Goal: Feedback & Contribution: Submit feedback/report problem

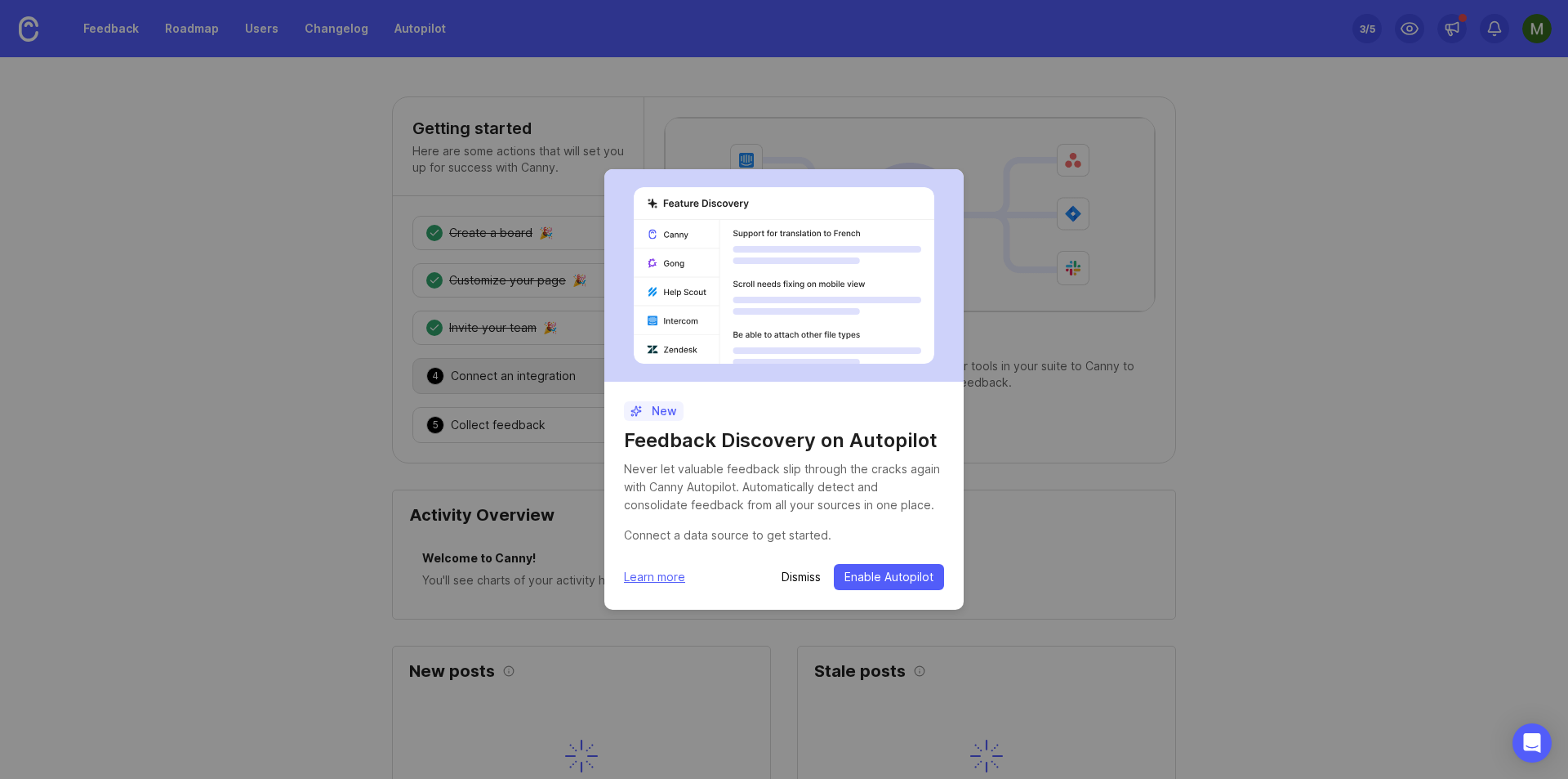
click at [802, 580] on p "Dismiss" at bounding box center [801, 578] width 39 height 17
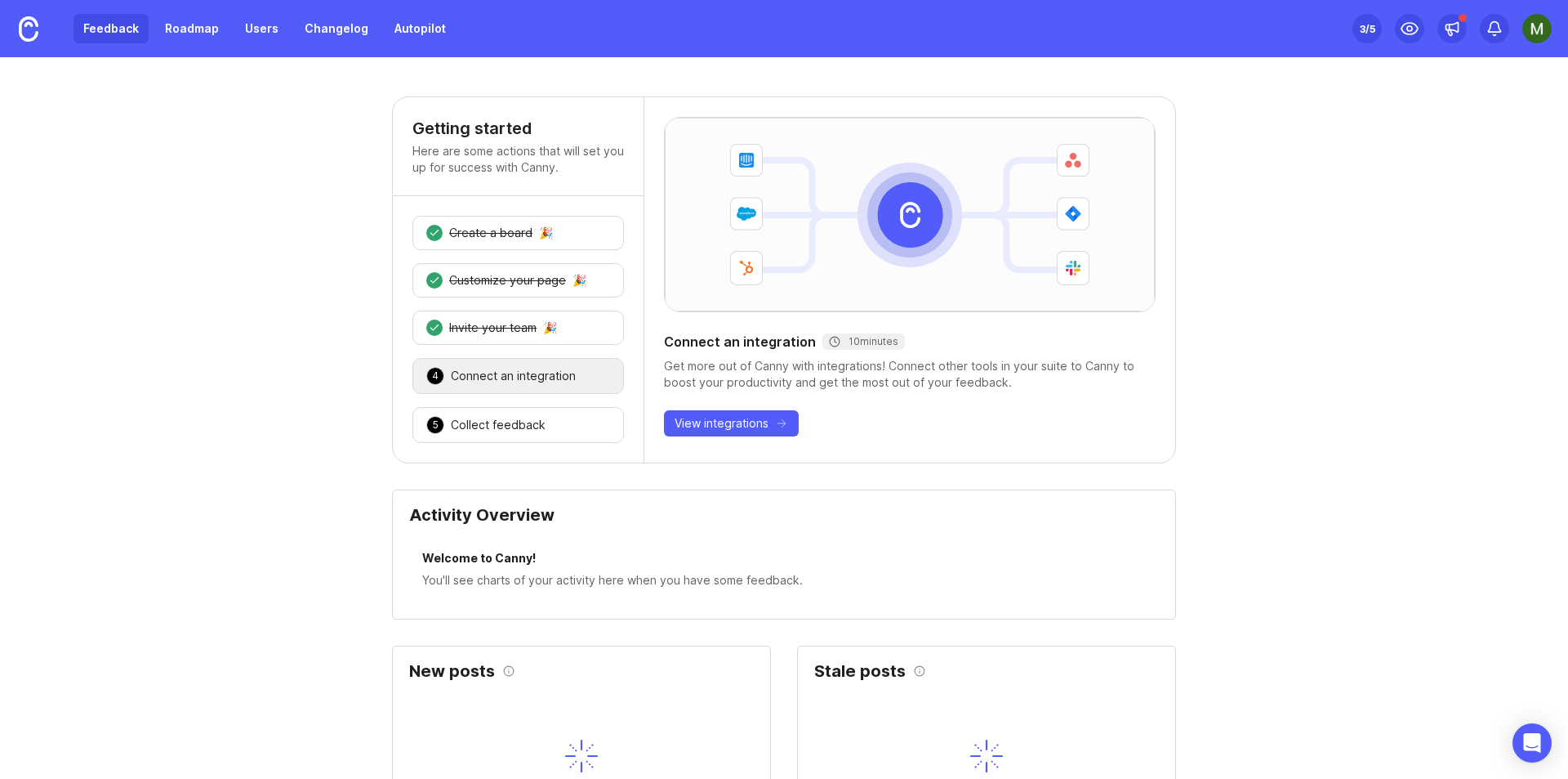
click at [107, 34] on link "Feedback" at bounding box center [111, 28] width 75 height 29
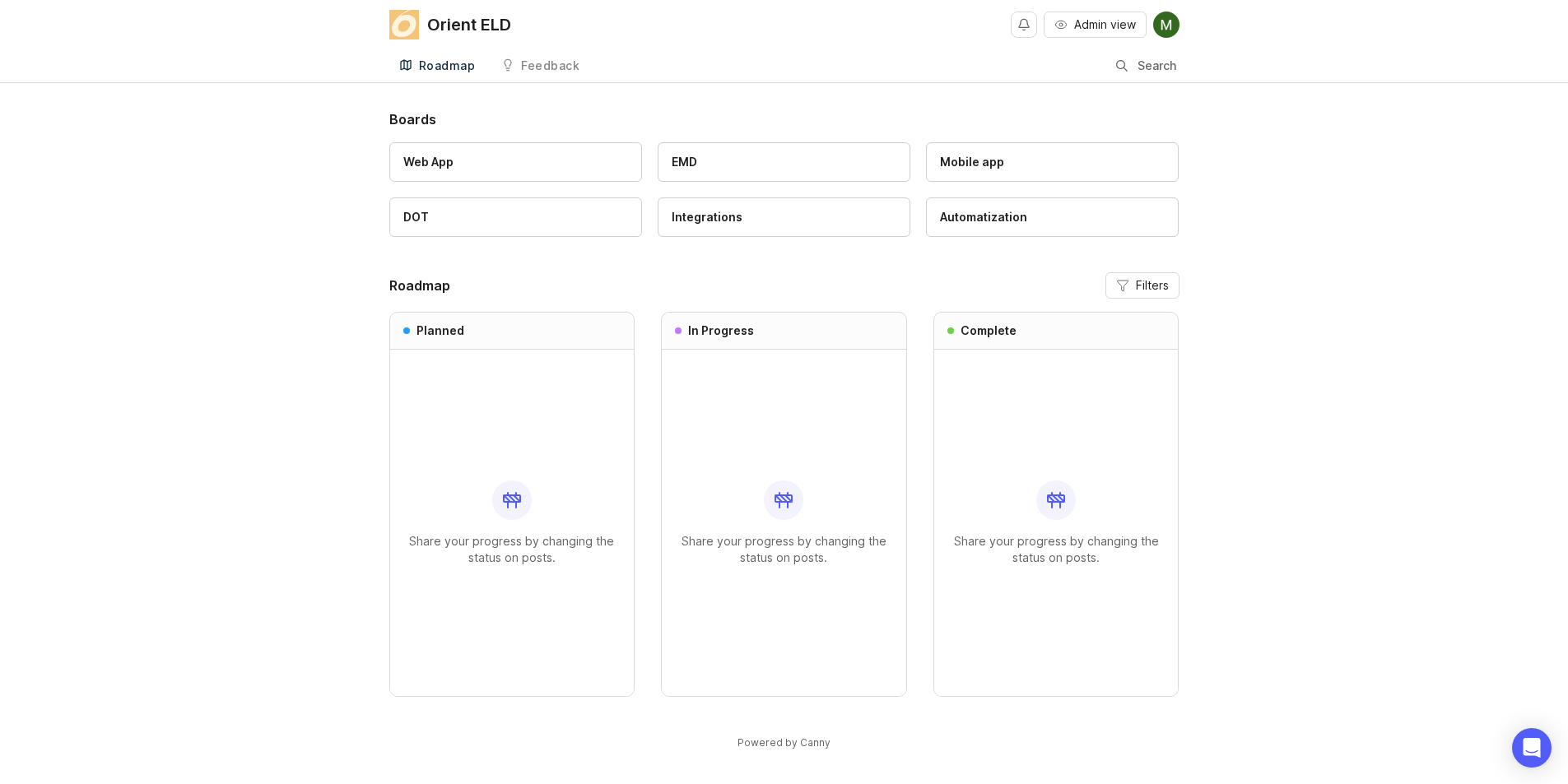
click at [1410, 223] on div "Boards Web App EMD Mobile app DOT Integrations Automatization Roadmap Filters P…" at bounding box center [784, 443] width 1568 height 669
click at [205, 201] on div "Boards Web App EMD Mobile app DOT Integrations Automatization Roadmap Filters P…" at bounding box center [784, 443] width 1568 height 669
click at [1167, 34] on img at bounding box center [1166, 24] width 26 height 26
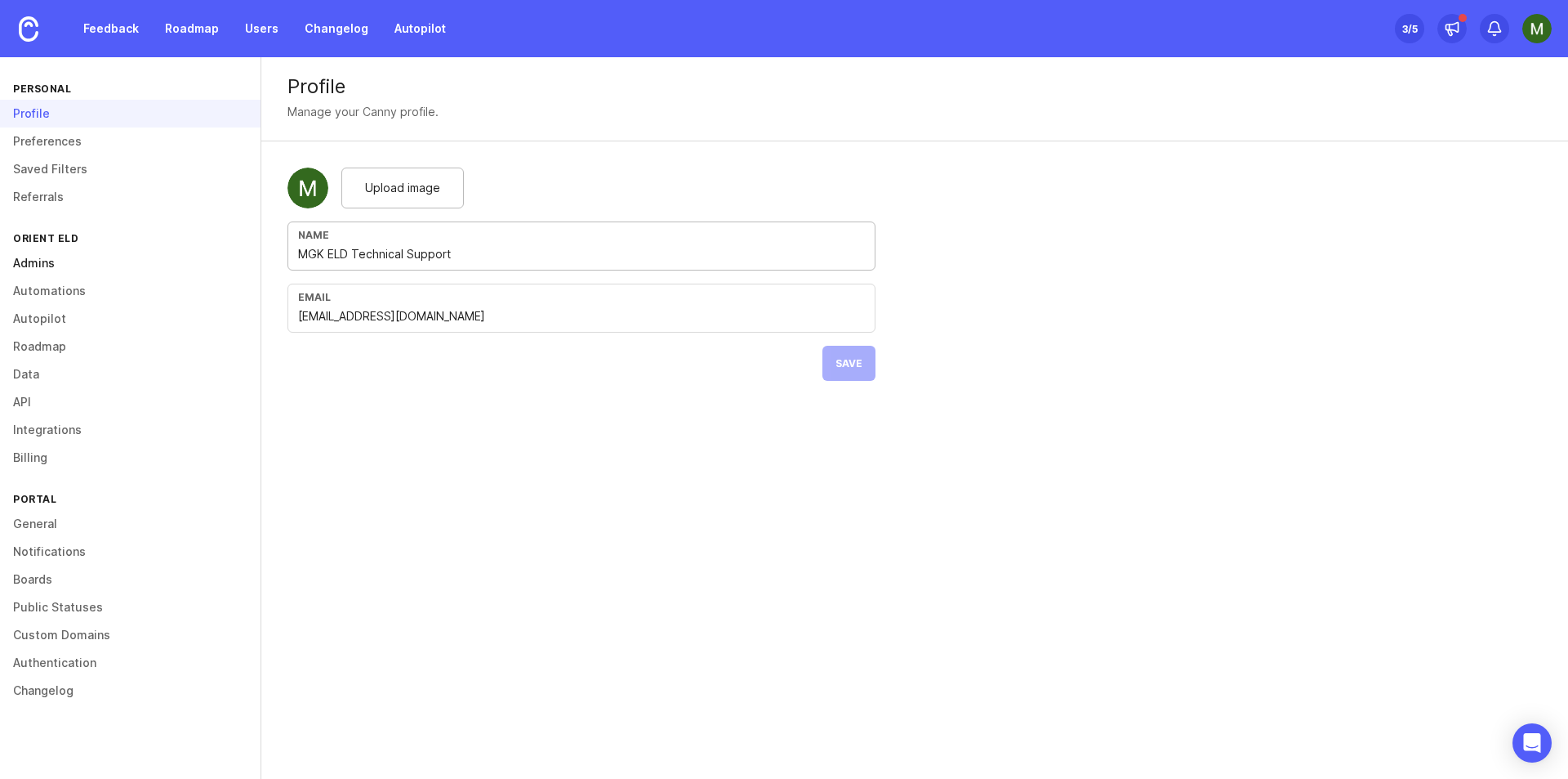
drag, startPoint x: 499, startPoint y: 257, endPoint x: 183, endPoint y: 251, distance: 316.1
click at [184, 251] on div "Personal Profile Preferences Saved Filters Referrals Orient ELD Admins Automati…" at bounding box center [784, 417] width 1568 height 721
click at [1101, 272] on div "Profile Manage your Canny profile. Upload image Name MGK ELD Technical Support …" at bounding box center [915, 232] width 1307 height 349
click at [1533, 26] on img at bounding box center [1537, 28] width 29 height 29
click at [763, 182] on div "Upload image" at bounding box center [581, 187] width 588 height 41
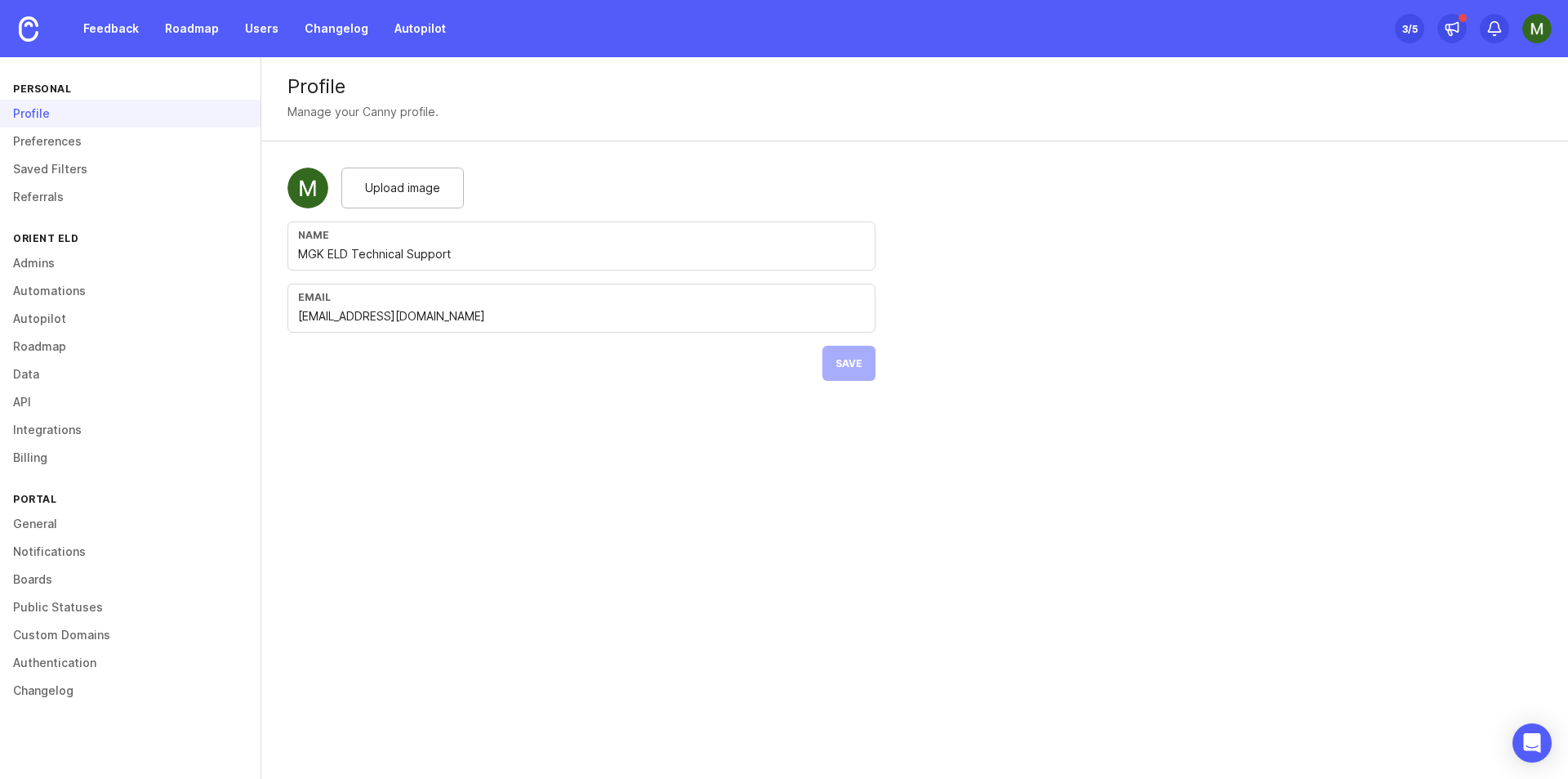
click at [1540, 23] on img at bounding box center [1537, 28] width 29 height 29
click at [949, 233] on div "Profile Manage your Canny profile. Upload image Name MGK ELD Technical Support …" at bounding box center [915, 232] width 1307 height 349
click at [591, 125] on div "Profile Manage your Canny profile." at bounding box center [915, 99] width 1307 height 84
click at [982, 160] on div "Profile Manage your Canny profile. Upload image Name MGK ELD Technical Support …" at bounding box center [915, 232] width 1307 height 349
click at [111, 29] on link "Feedback" at bounding box center [111, 28] width 75 height 29
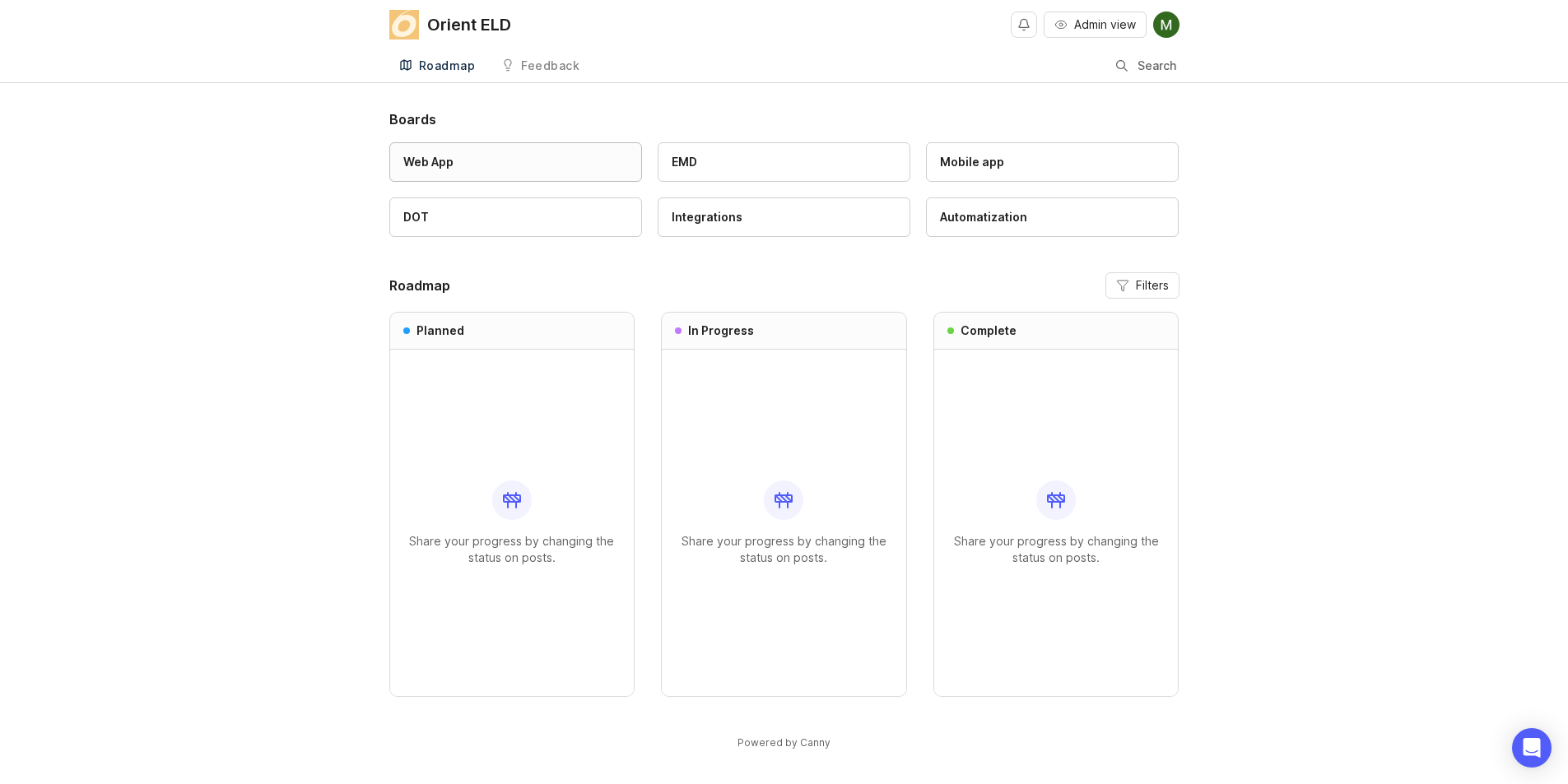
click at [572, 160] on div "Web App" at bounding box center [515, 162] width 225 height 19
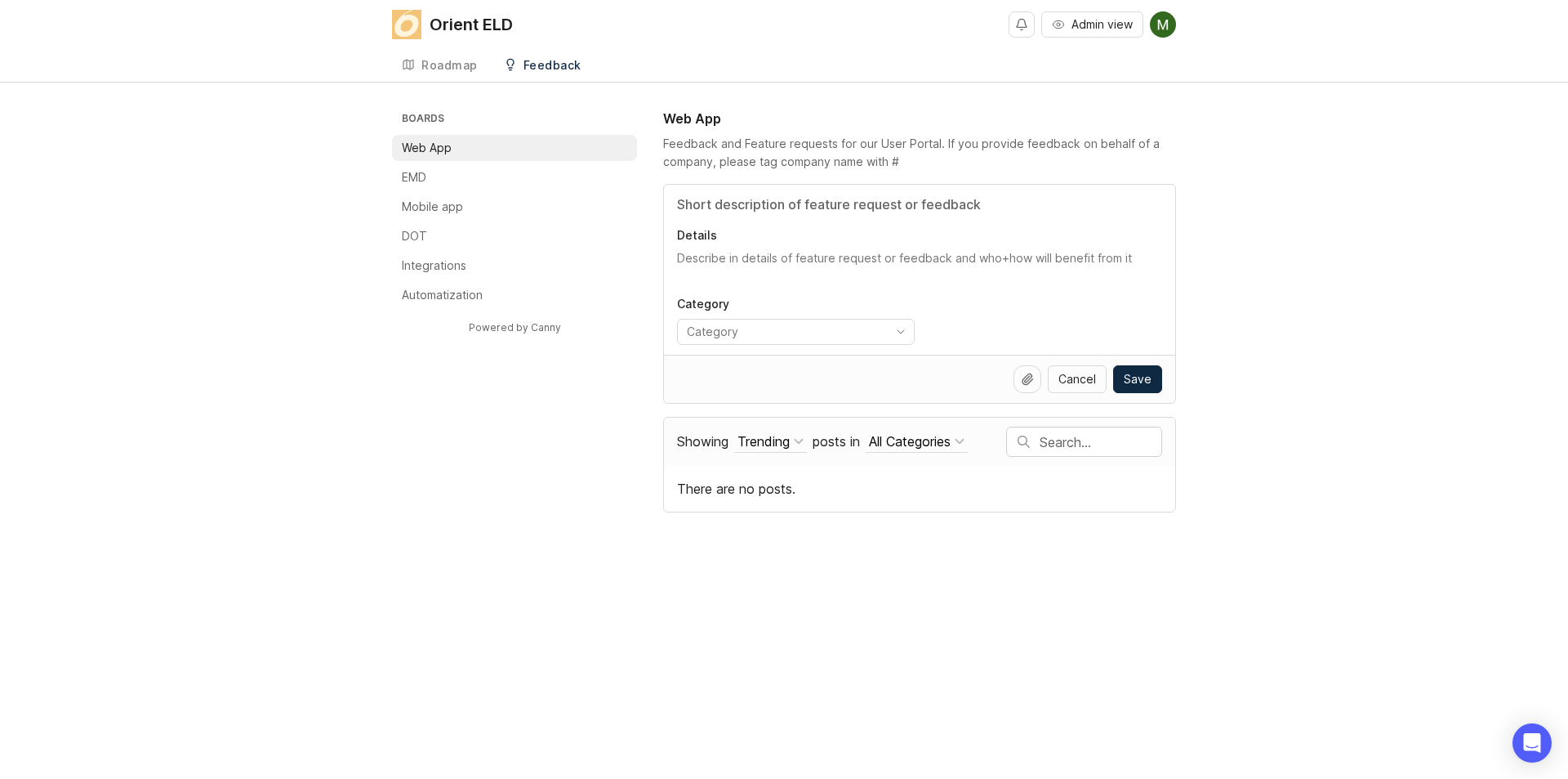
click at [685, 265] on textarea "Details" at bounding box center [920, 266] width 485 height 33
drag, startPoint x: 685, startPoint y: 265, endPoint x: 1231, endPoint y: 280, distance: 546.2
click at [1207, 270] on div "Boards Web App EMD Mobile app DOT Integrations Automatization Powered by Canny …" at bounding box center [784, 310] width 1568 height 404
click at [1291, 301] on div "Boards Web App EMD Mobile app DOT Integrations Automatization Powered by Canny …" at bounding box center [784, 310] width 1568 height 404
click at [810, 308] on p "Category" at bounding box center [796, 304] width 238 height 17
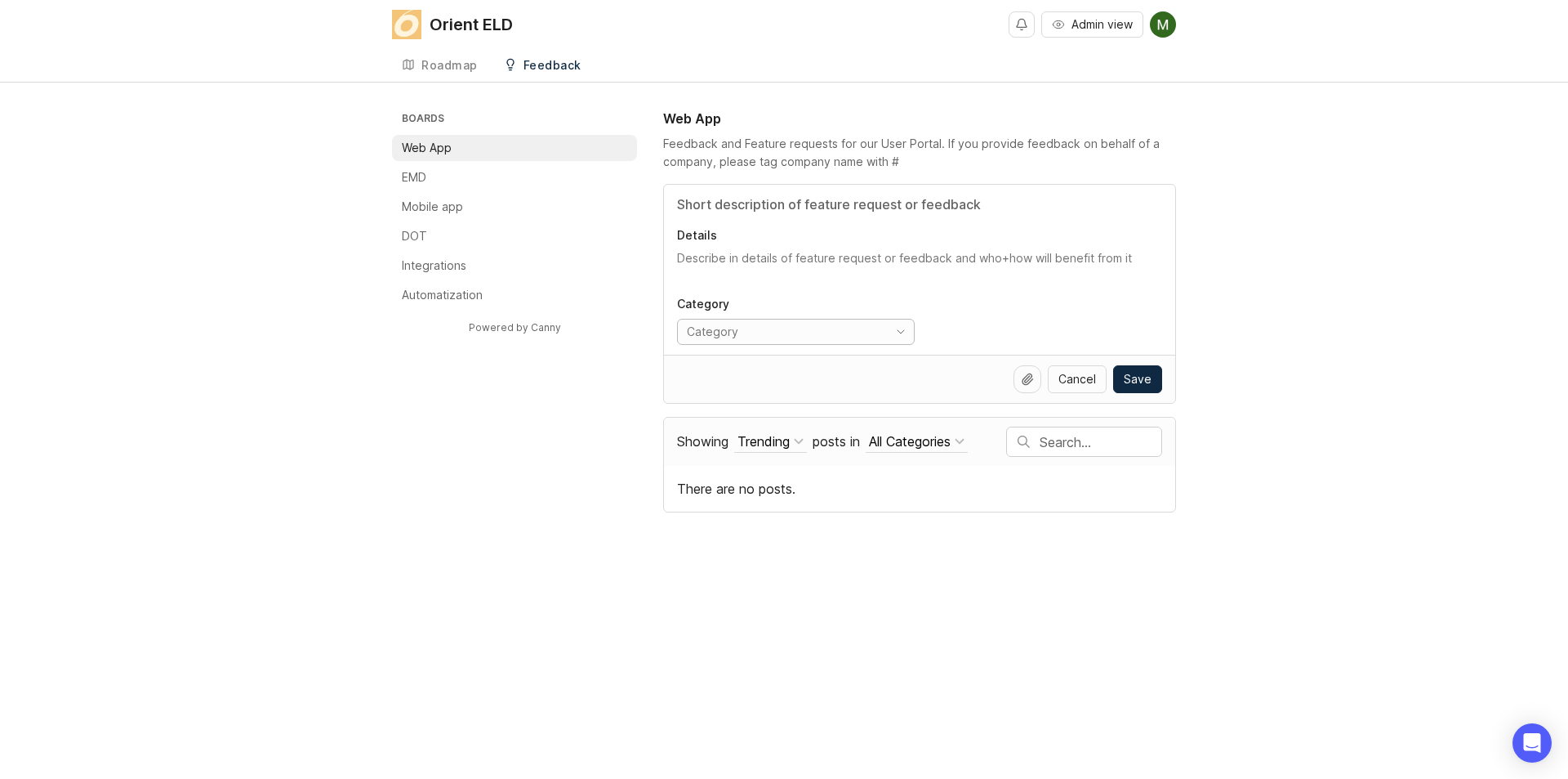
click at [806, 327] on input "toggle menu" at bounding box center [783, 332] width 193 height 18
click at [896, 331] on icon "toggle icon" at bounding box center [901, 332] width 26 height 13
click at [747, 469] on li "Reports" at bounding box center [759, 471] width 162 height 27
click at [774, 385] on div "Cancel Save" at bounding box center [920, 379] width 485 height 28
click at [889, 333] on icon "toggle icon" at bounding box center [901, 332] width 26 height 13
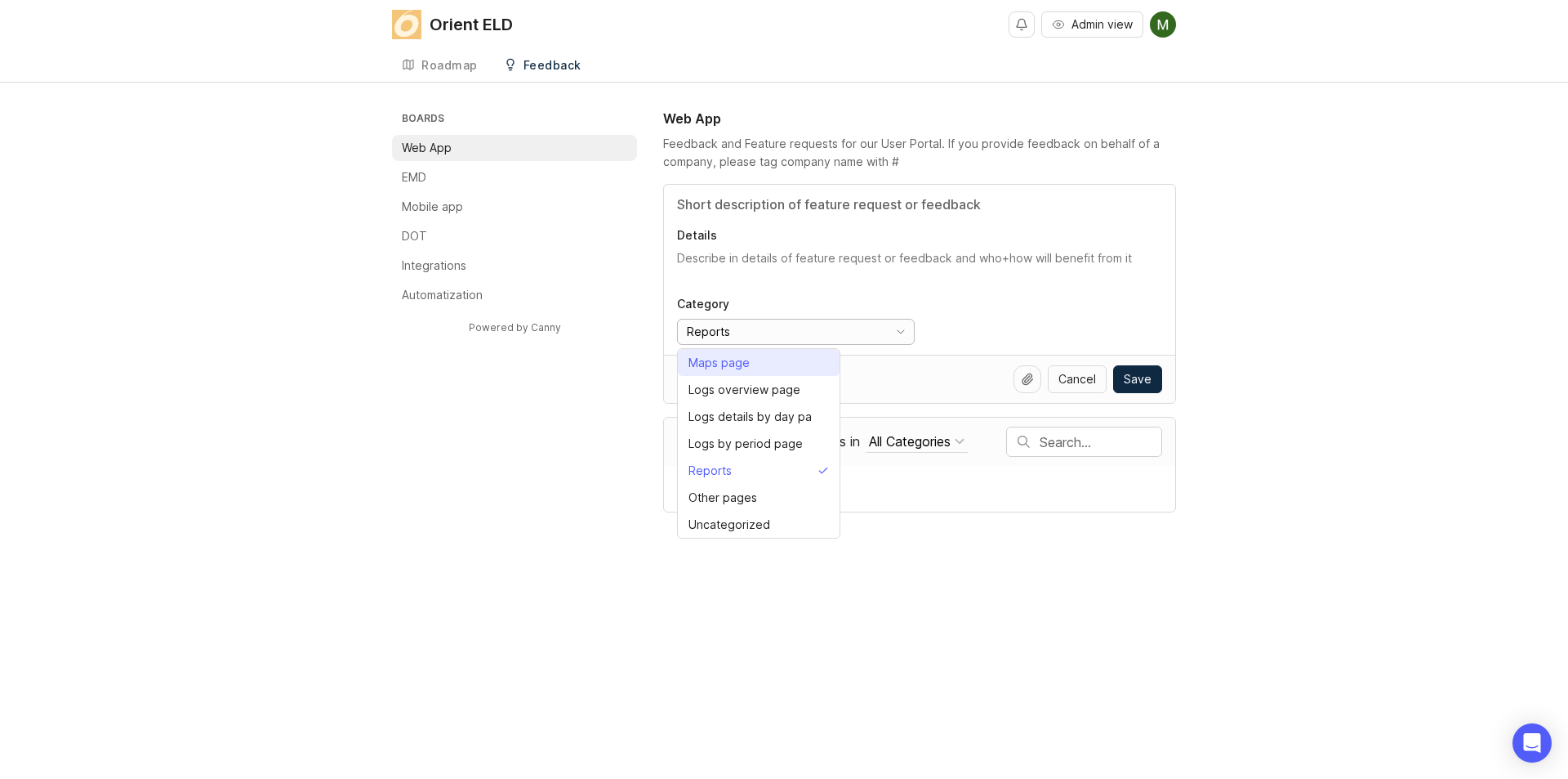
click at [800, 356] on li "Maps page" at bounding box center [759, 363] width 162 height 27
type input "Maps page"
click at [1220, 328] on div "Boards Web App EMD Mobile app DOT Integrations Automatization Powered by Canny …" at bounding box center [784, 310] width 1568 height 404
click at [1173, 25] on img at bounding box center [1163, 24] width 26 height 26
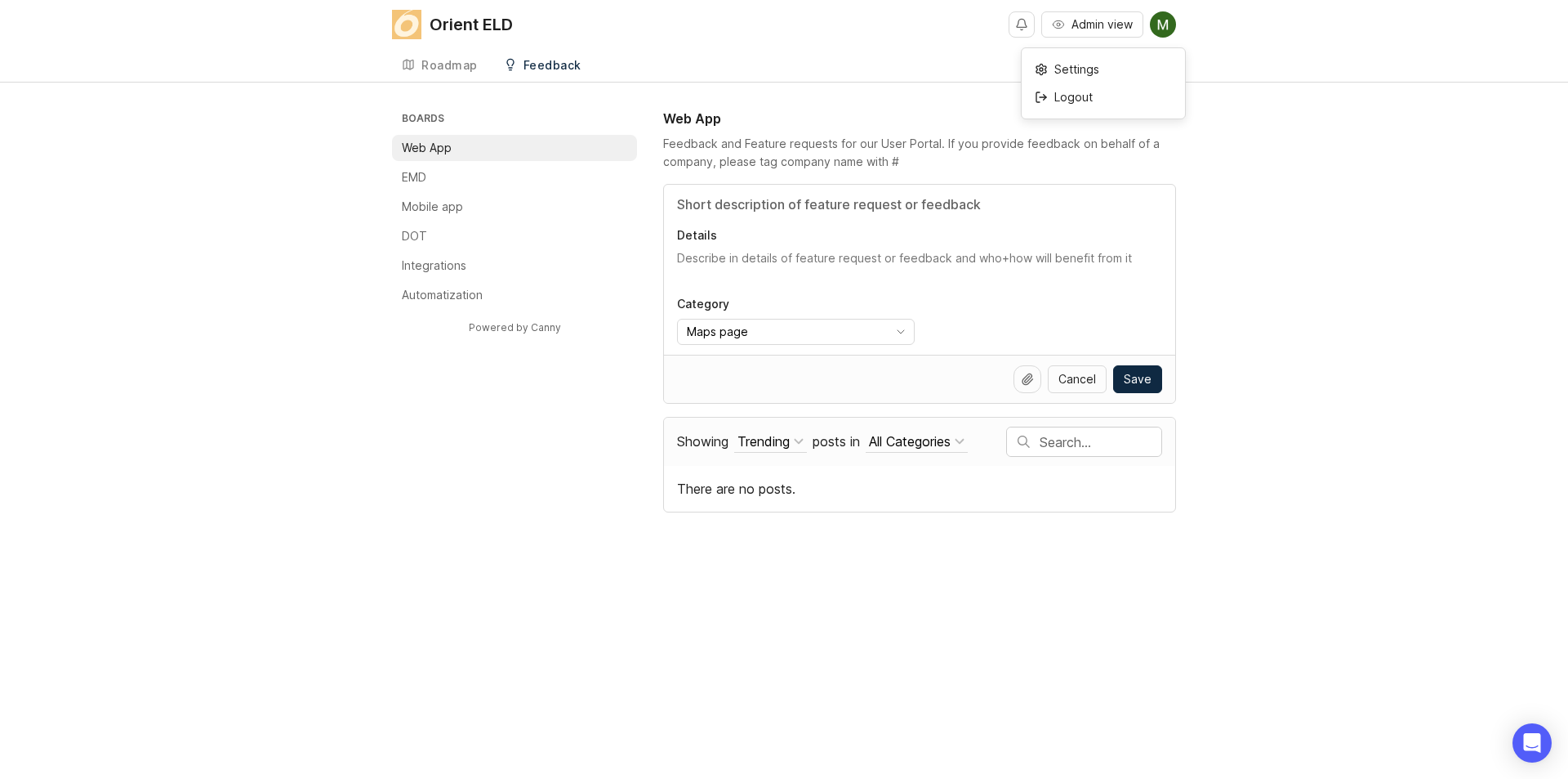
click at [1261, 64] on div "Orient ELD Admin view Create Roadmap Feedback Web App 0" at bounding box center [784, 41] width 1568 height 82
click at [675, 54] on div "Roadmap Feedback Web App 0" at bounding box center [784, 65] width 784 height 33
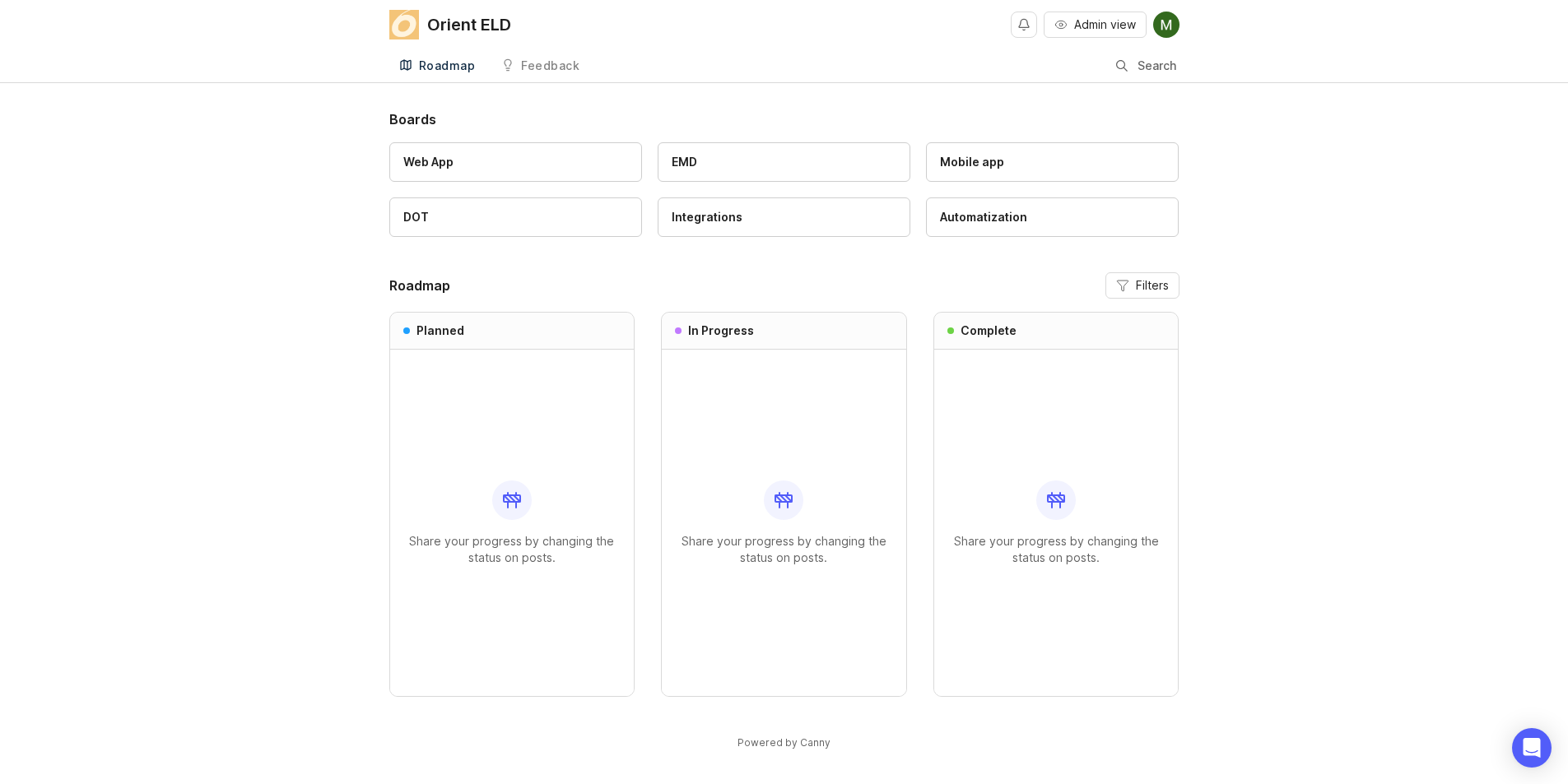
click at [1168, 18] on img at bounding box center [1166, 24] width 26 height 26
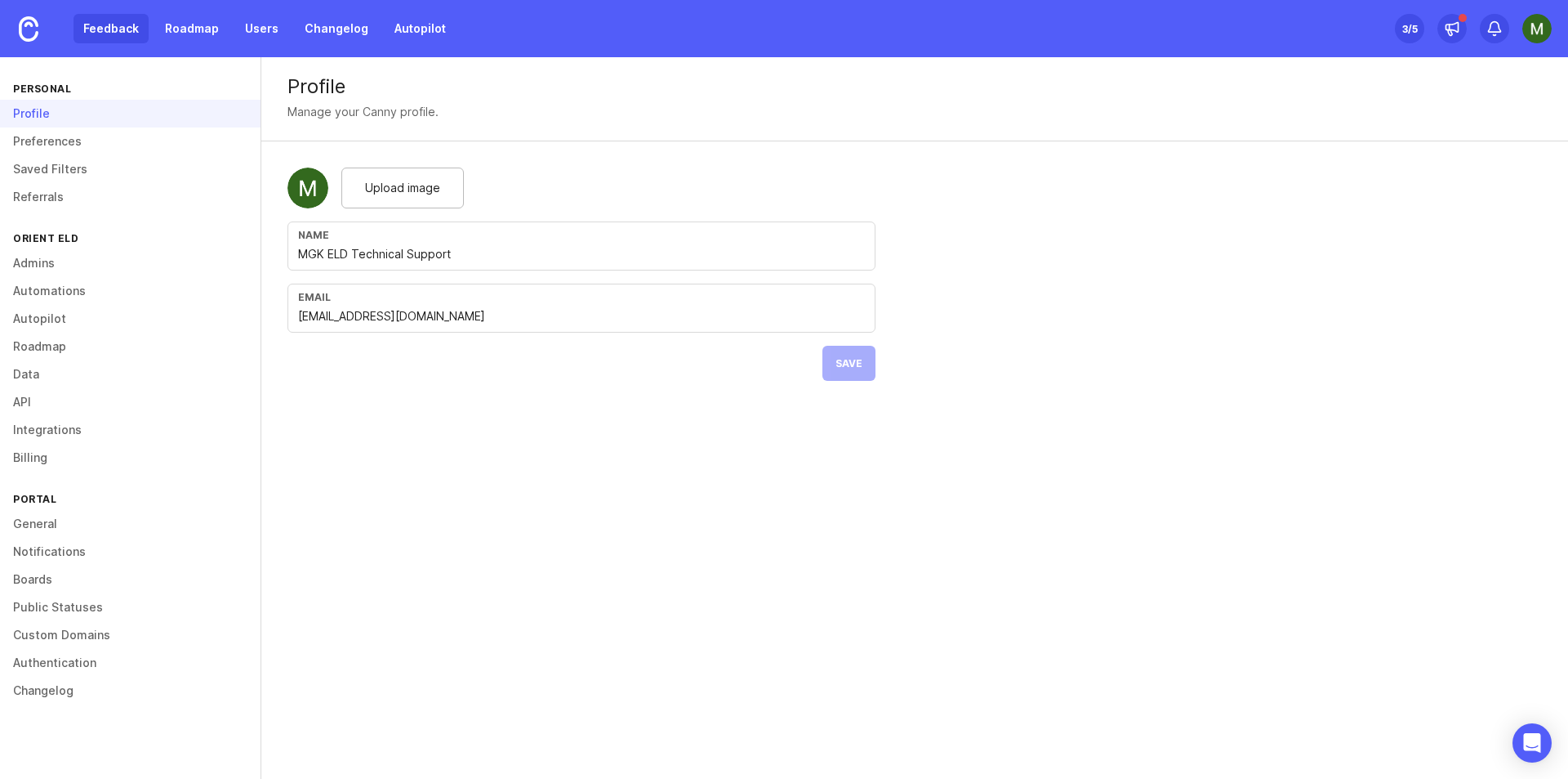
click at [97, 28] on link "Feedback" at bounding box center [111, 28] width 75 height 29
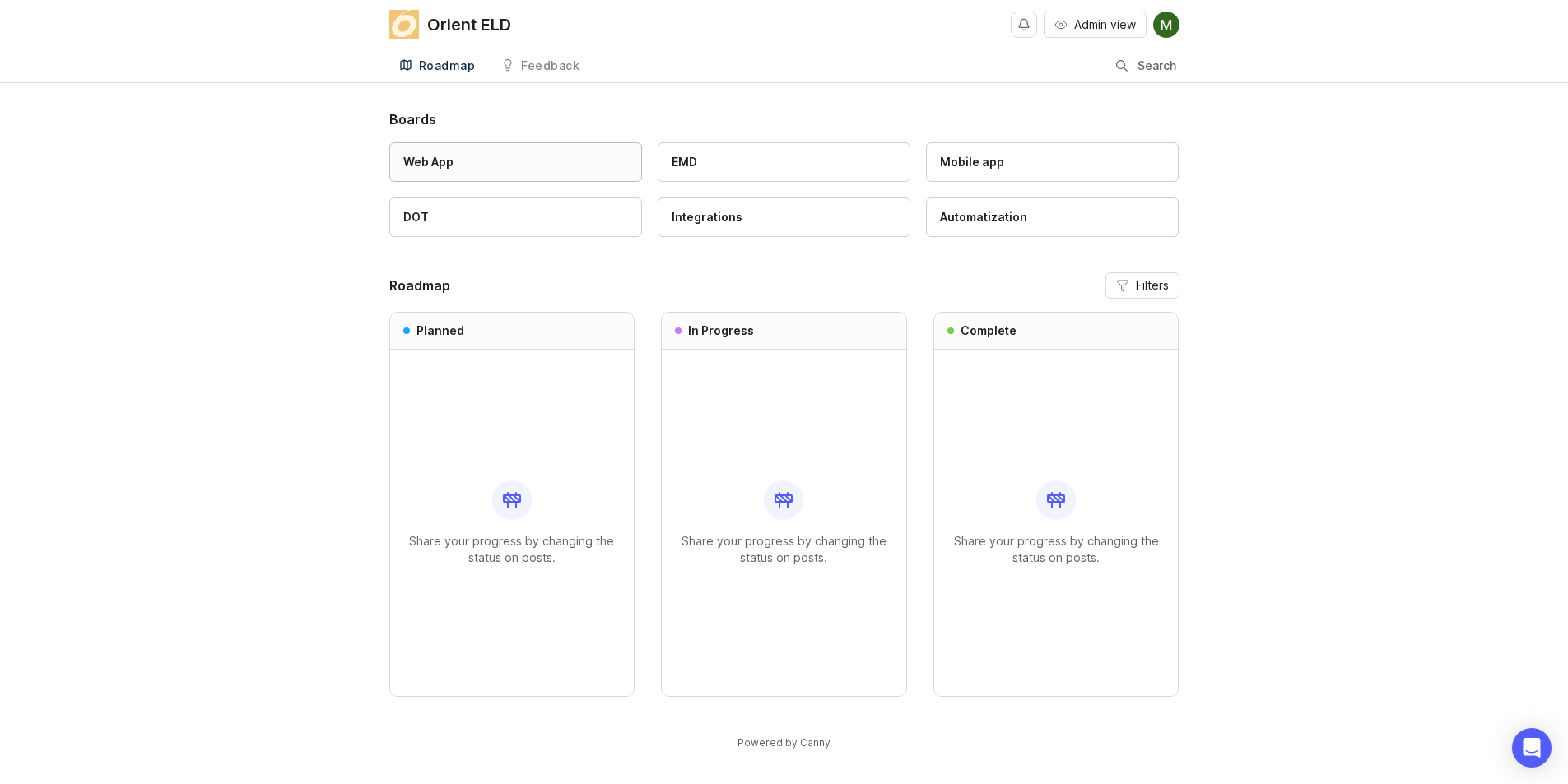
click at [556, 169] on div "Web App" at bounding box center [515, 162] width 225 height 19
